Goal: Use online tool/utility: Utilize a website feature to perform a specific function

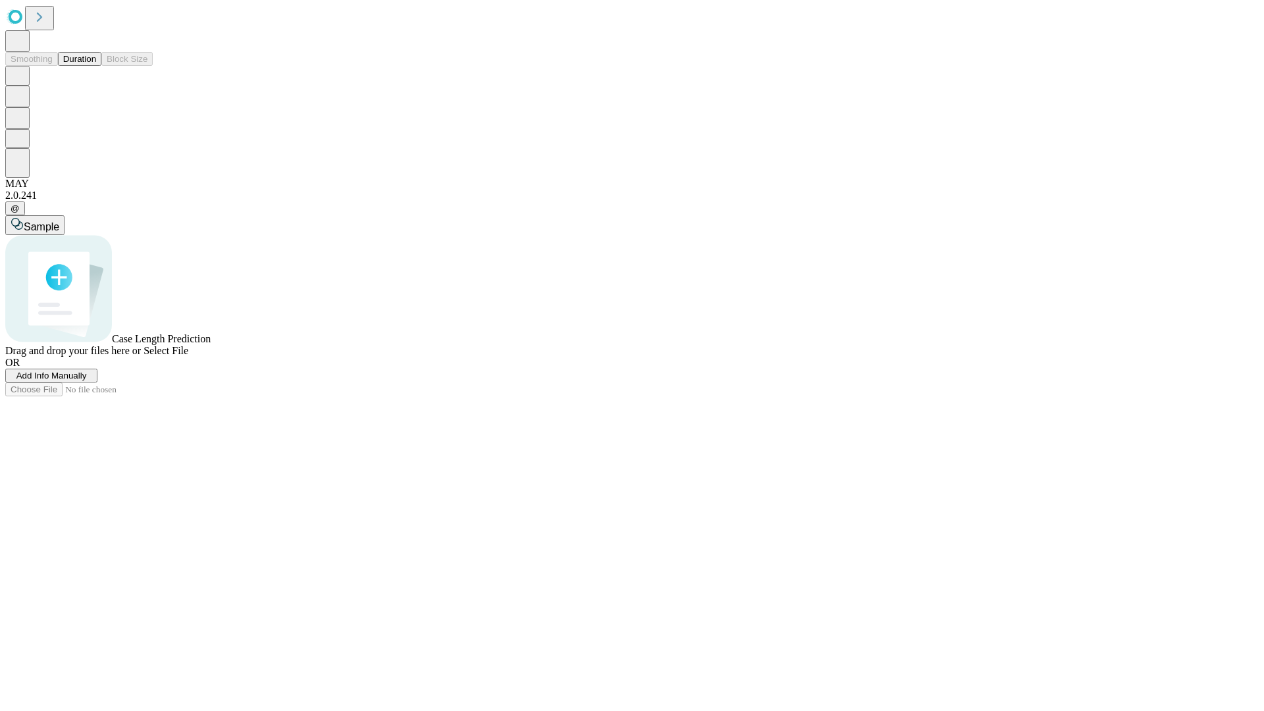
click at [96, 66] on button "Duration" at bounding box center [79, 59] width 43 height 14
click at [59, 221] on span "Sample" at bounding box center [42, 226] width 36 height 11
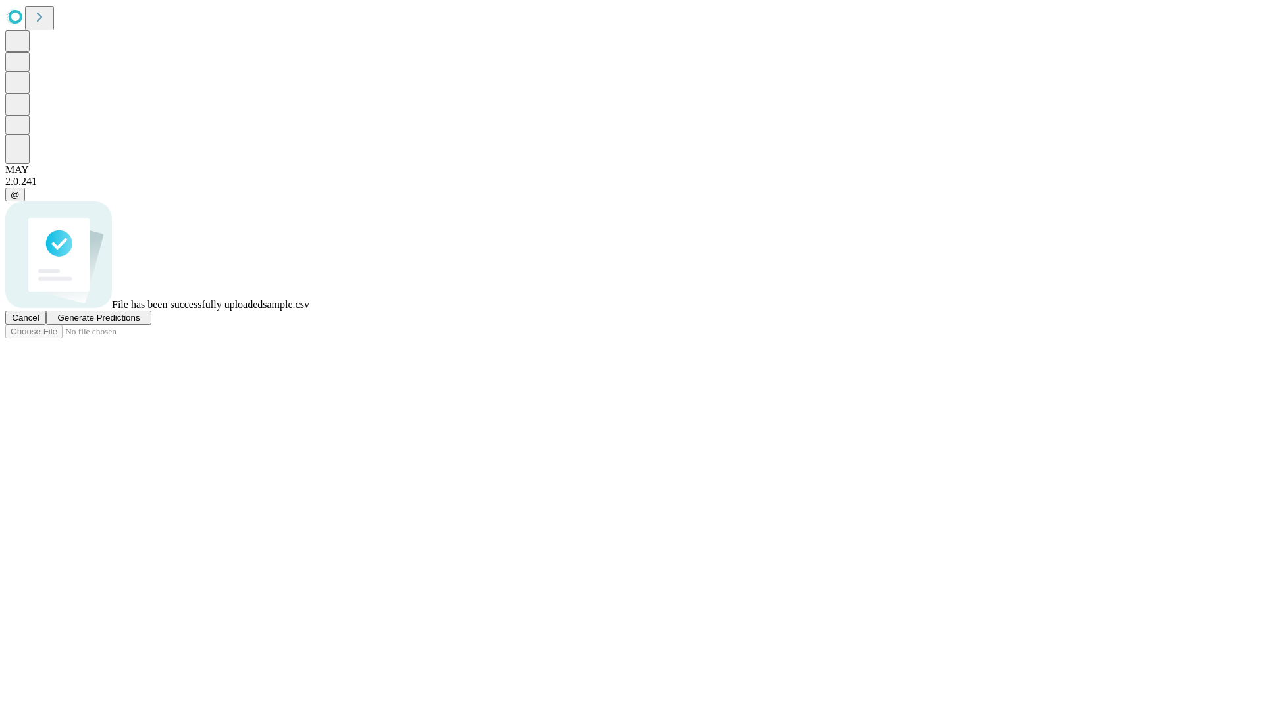
click at [140, 323] on span "Generate Predictions" at bounding box center [98, 318] width 82 height 10
